Goal: Task Accomplishment & Management: Use online tool/utility

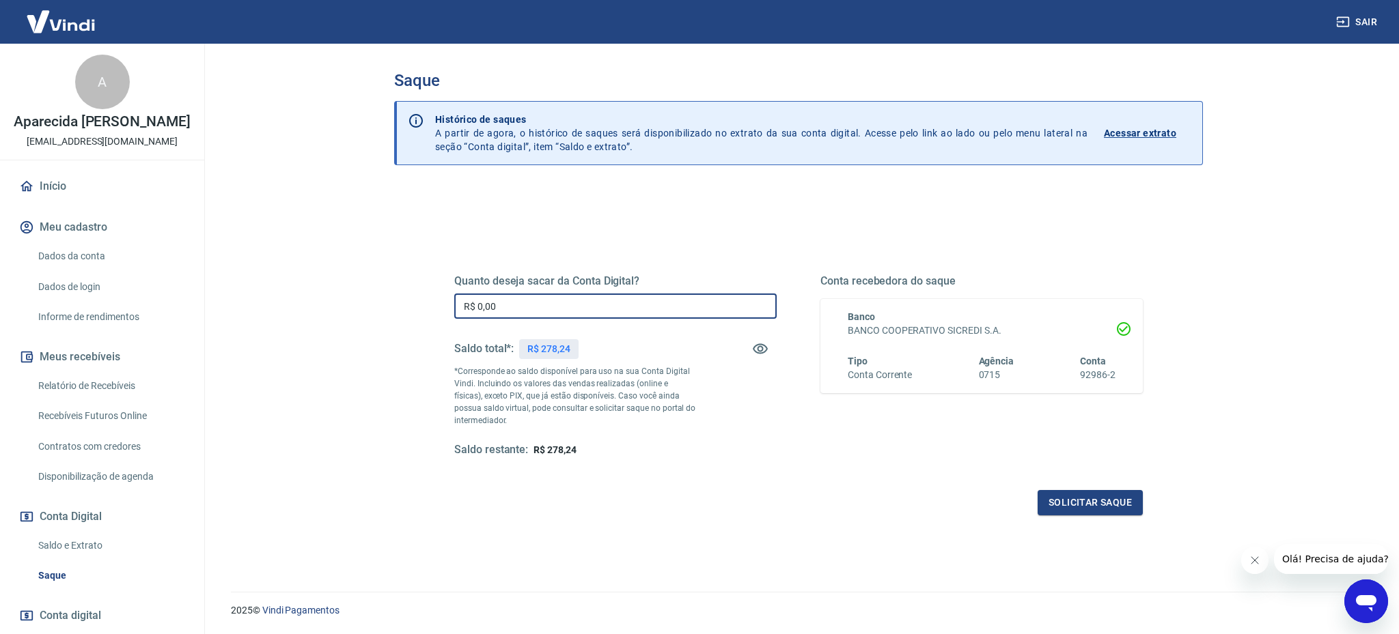
drag, startPoint x: 524, startPoint y: 306, endPoint x: 376, endPoint y: 281, distance: 150.2
click at [376, 281] on div "Saque Histórico de saques A partir de agora, o histórico de saques será disponi…" at bounding box center [798, 310] width 874 height 532
type input "R$ 278,24"
click at [1099, 501] on button "Solicitar saque" at bounding box center [1089, 502] width 105 height 25
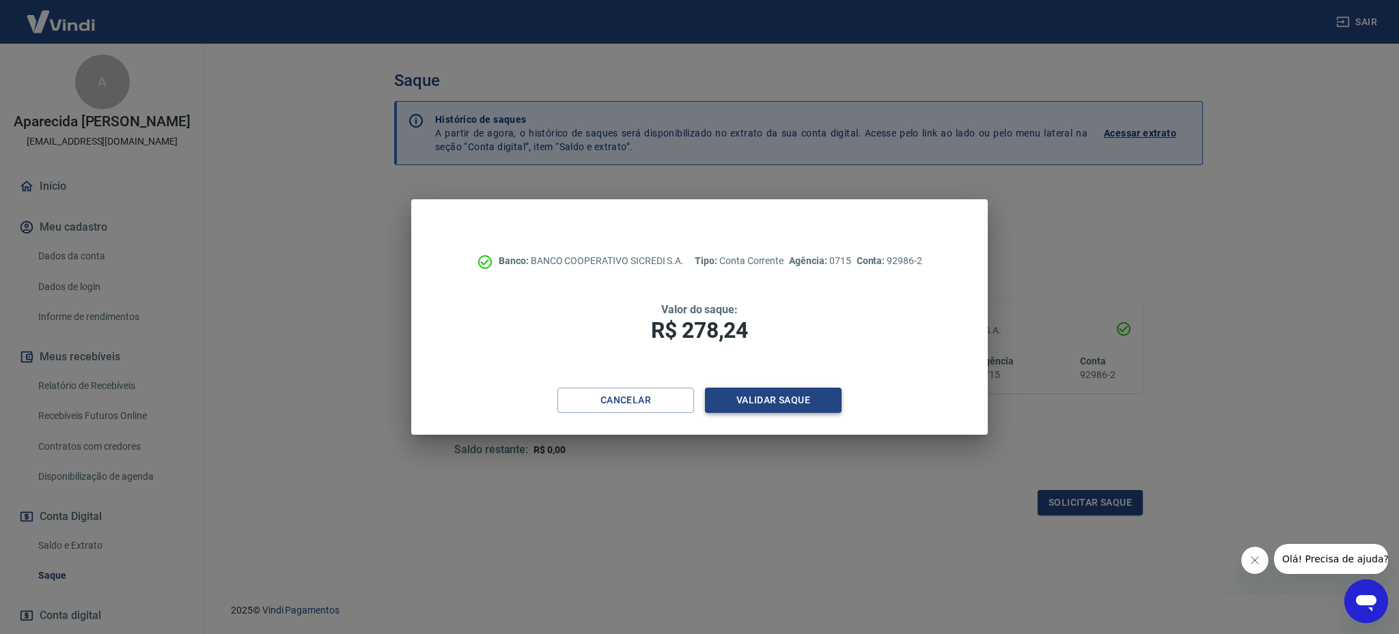
click at [738, 401] on button "Validar saque" at bounding box center [773, 400] width 137 height 25
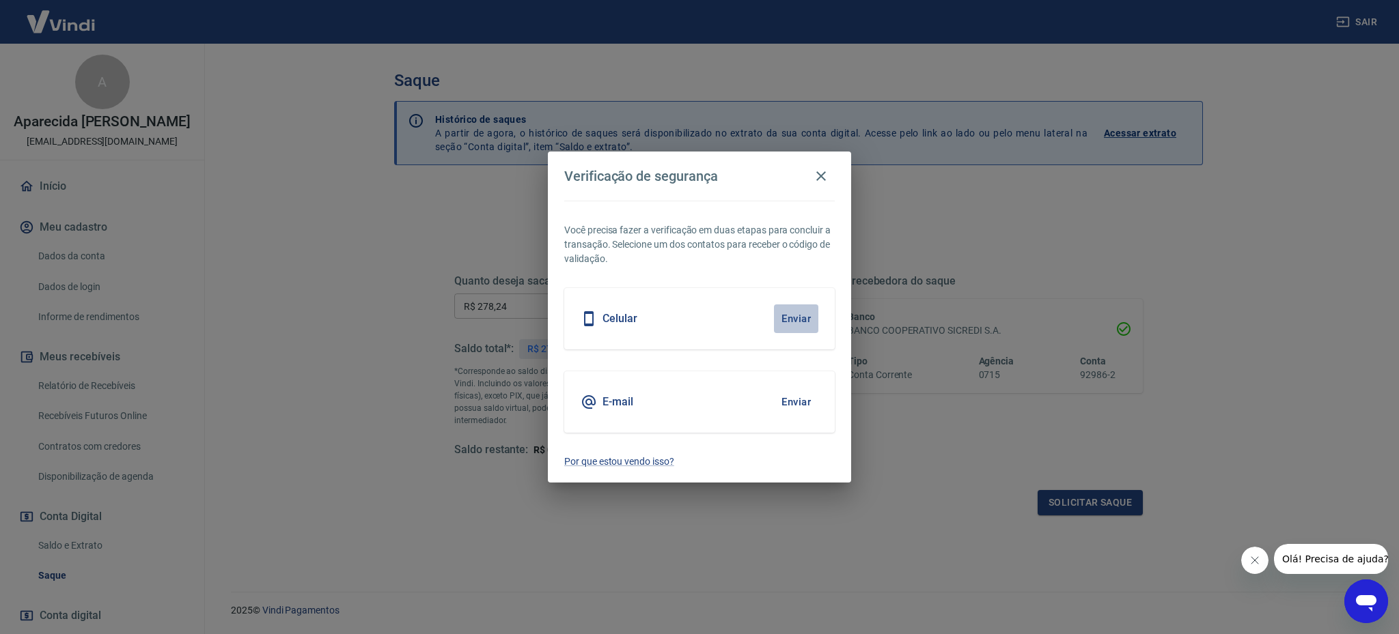
click at [779, 323] on button "Enviar" at bounding box center [796, 319] width 44 height 29
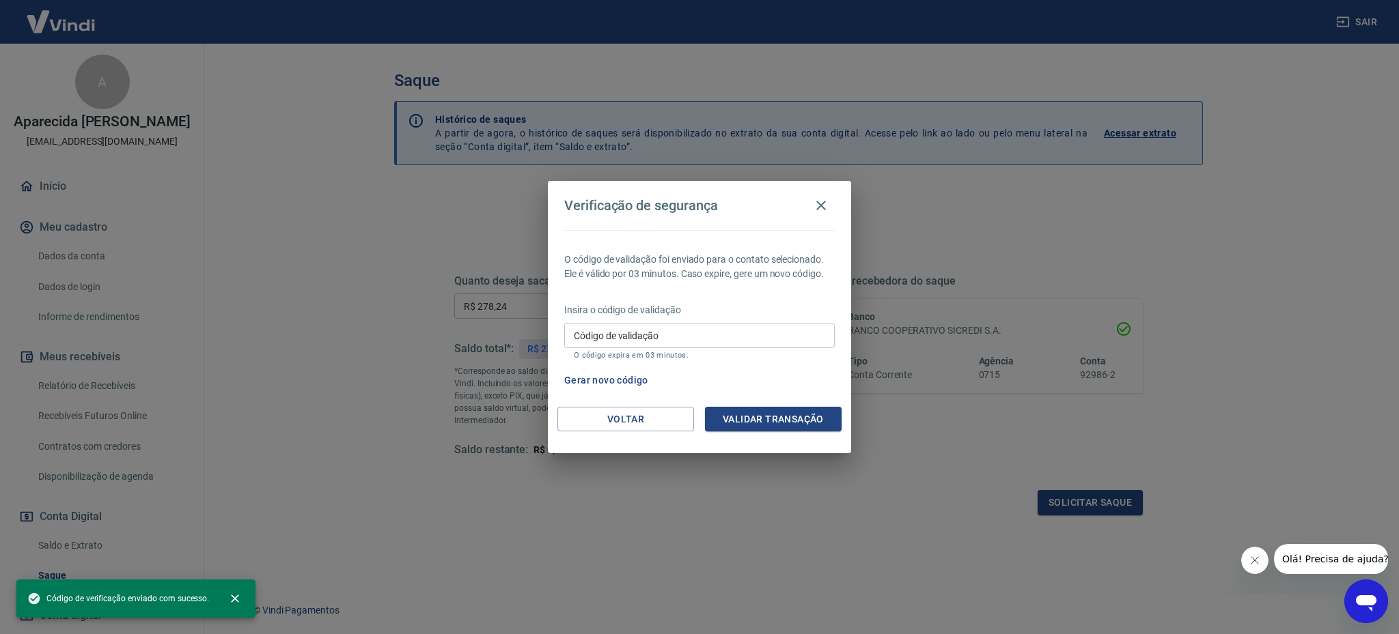
click at [670, 334] on input "Código de validação" at bounding box center [699, 335] width 270 height 25
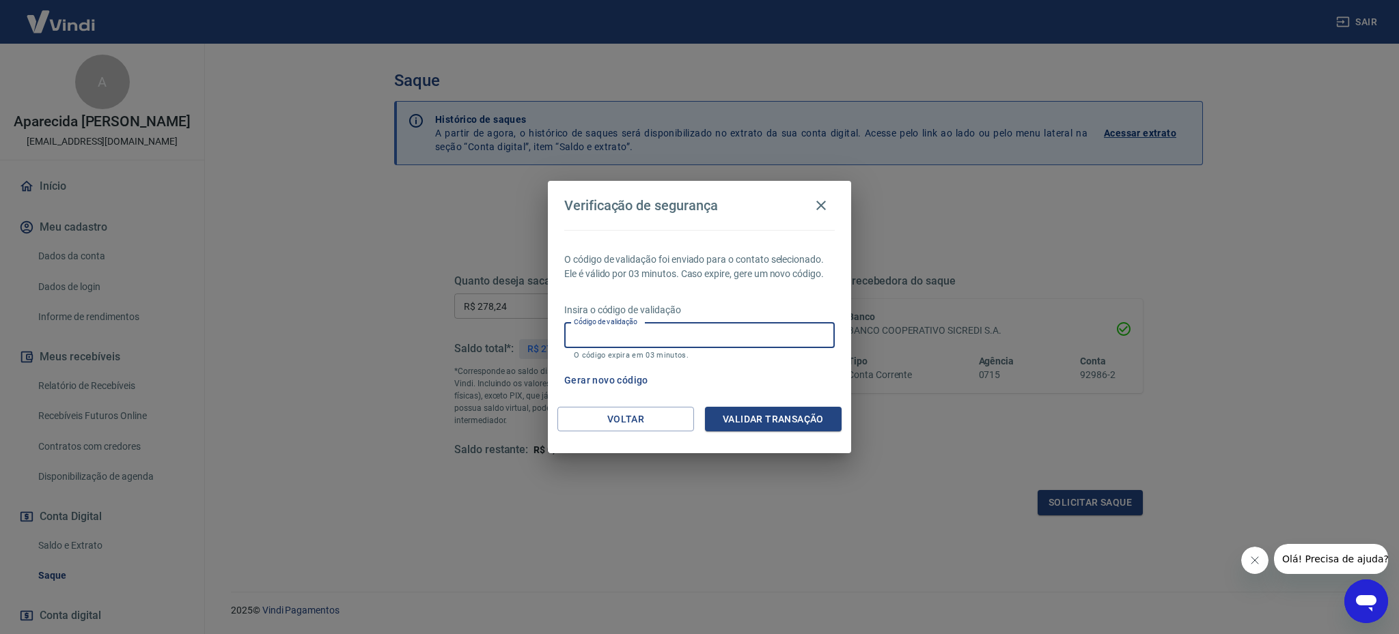
click at [670, 334] on input "Código de validação" at bounding box center [699, 335] width 270 height 25
type input "460195"
click at [815, 424] on button "Validar transação" at bounding box center [773, 419] width 137 height 25
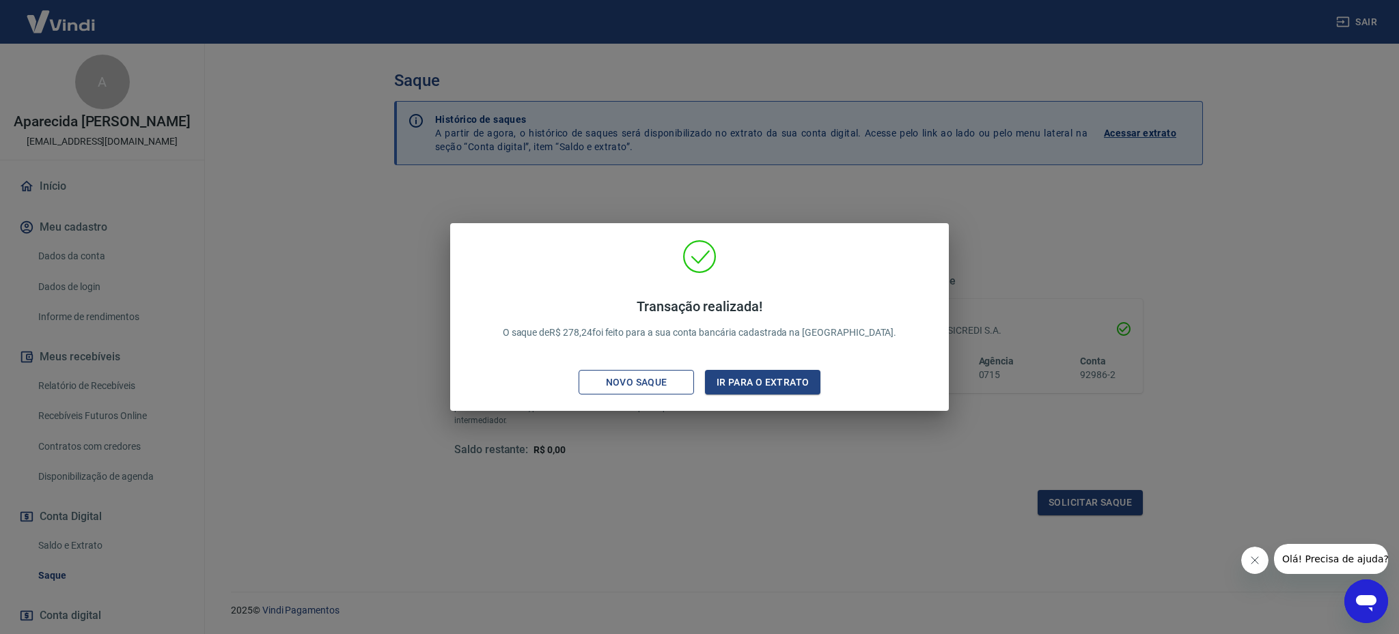
click at [672, 389] on div "Novo saque" at bounding box center [636, 382] width 94 height 17
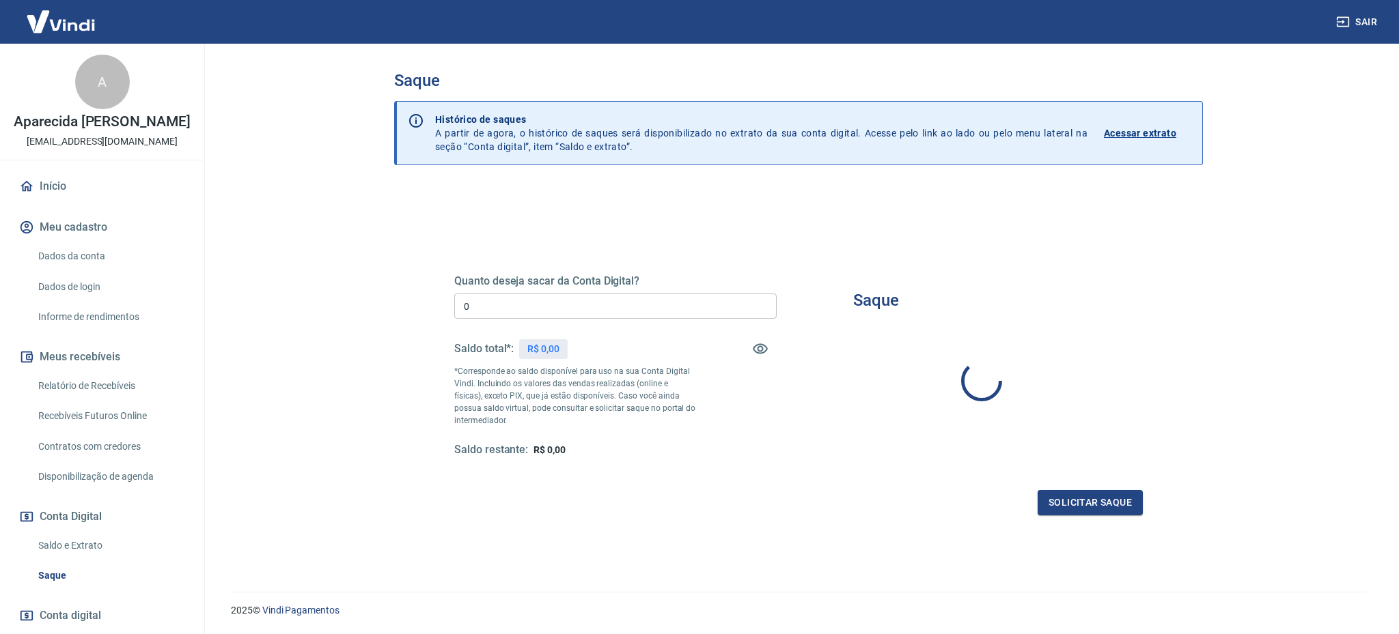
type input "R$ 0,00"
